Goal: Task Accomplishment & Management: Manage account settings

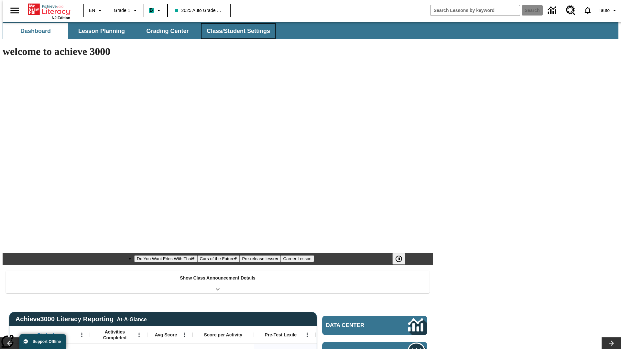
click at [235, 31] on span "Class/Student Settings" at bounding box center [238, 30] width 63 height 7
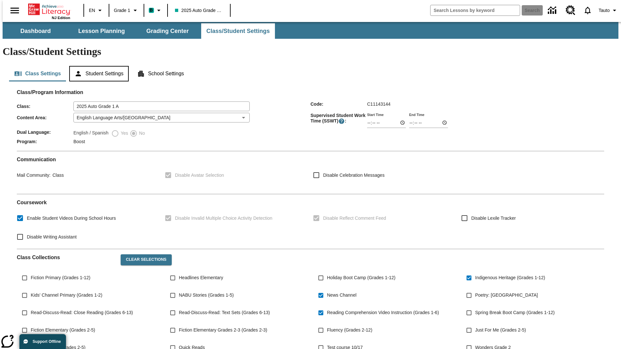
click at [97, 66] on button "Student Settings" at bounding box center [98, 74] width 59 height 16
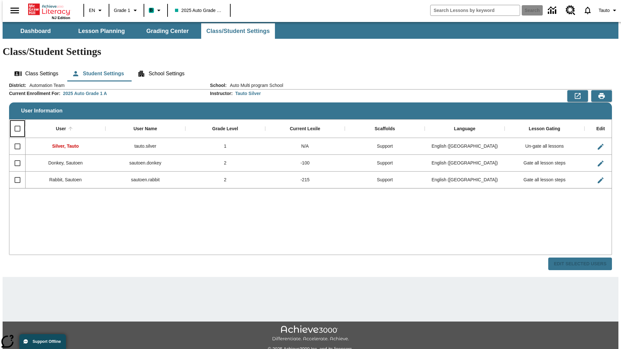
click at [15, 122] on input "Select all rows" at bounding box center [18, 129] width 14 height 14
checkbox input "true"
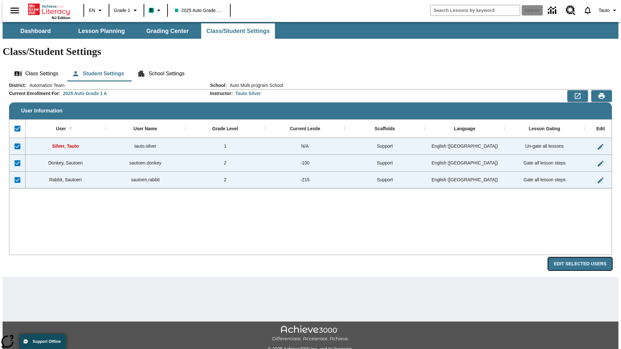
click at [585, 258] on button "Edit Selected Users" at bounding box center [580, 264] width 64 height 13
